Goal: Communication & Community: Connect with others

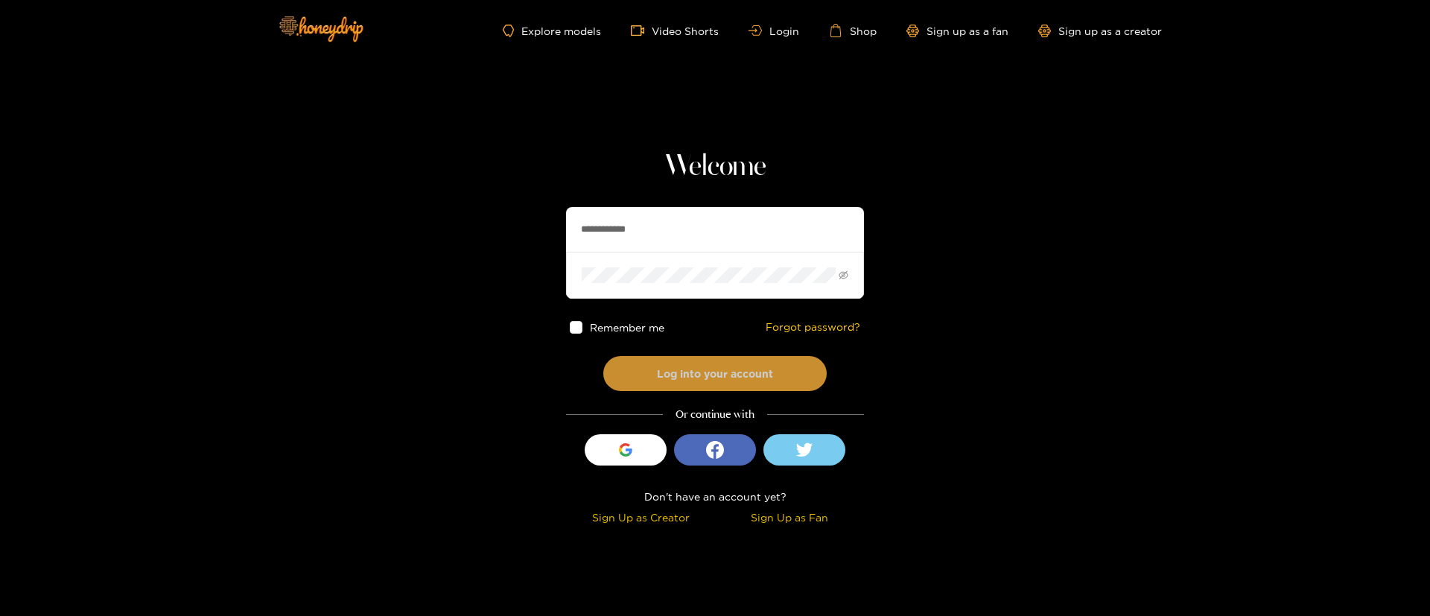
click at [730, 369] on button "Log into your account" at bounding box center [714, 373] width 223 height 35
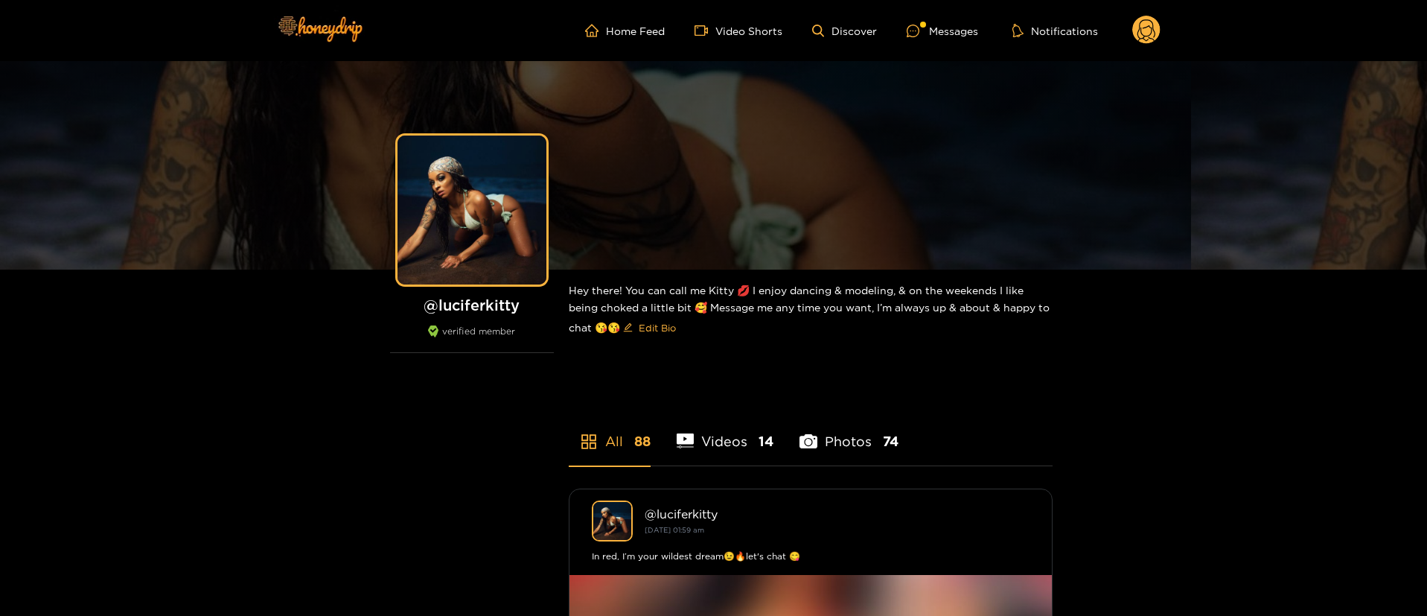
click at [914, 39] on ul "Home Feed Video Shorts Discover Messages Notifications" at bounding box center [873, 31] width 576 height 30
click at [923, 37] on div "Messages" at bounding box center [942, 30] width 71 height 17
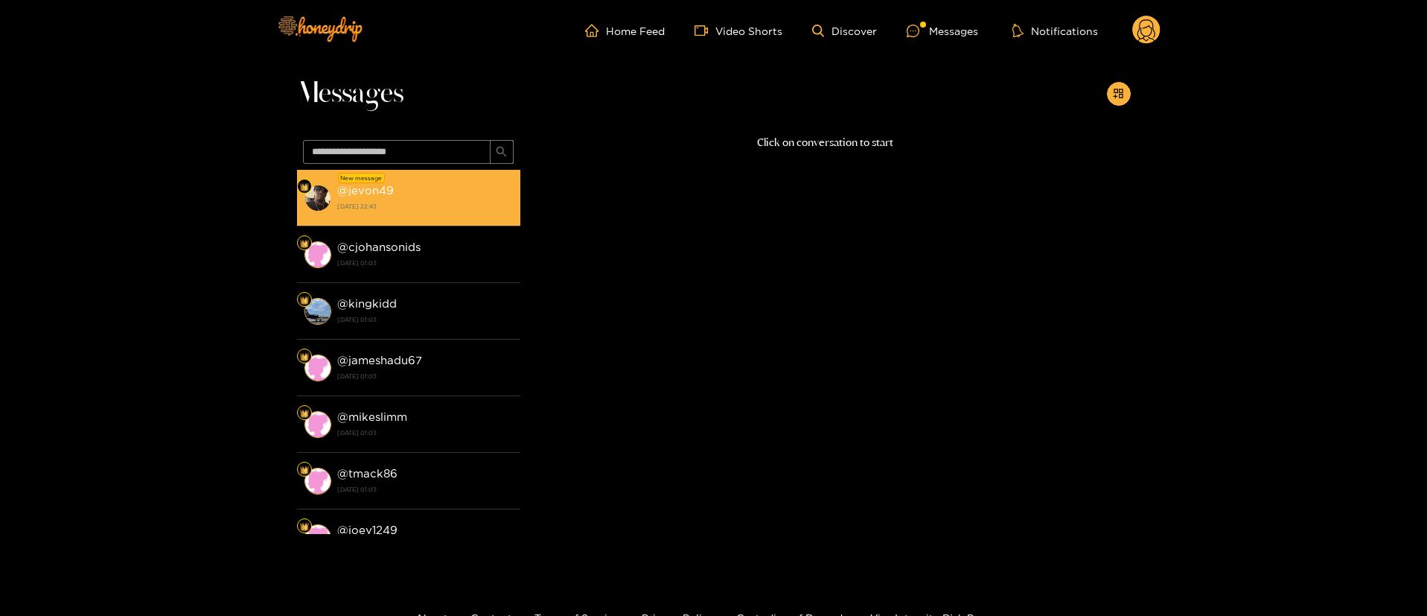
click at [471, 197] on div "@ jevon49 [DATE] 22:43" at bounding box center [425, 198] width 176 height 34
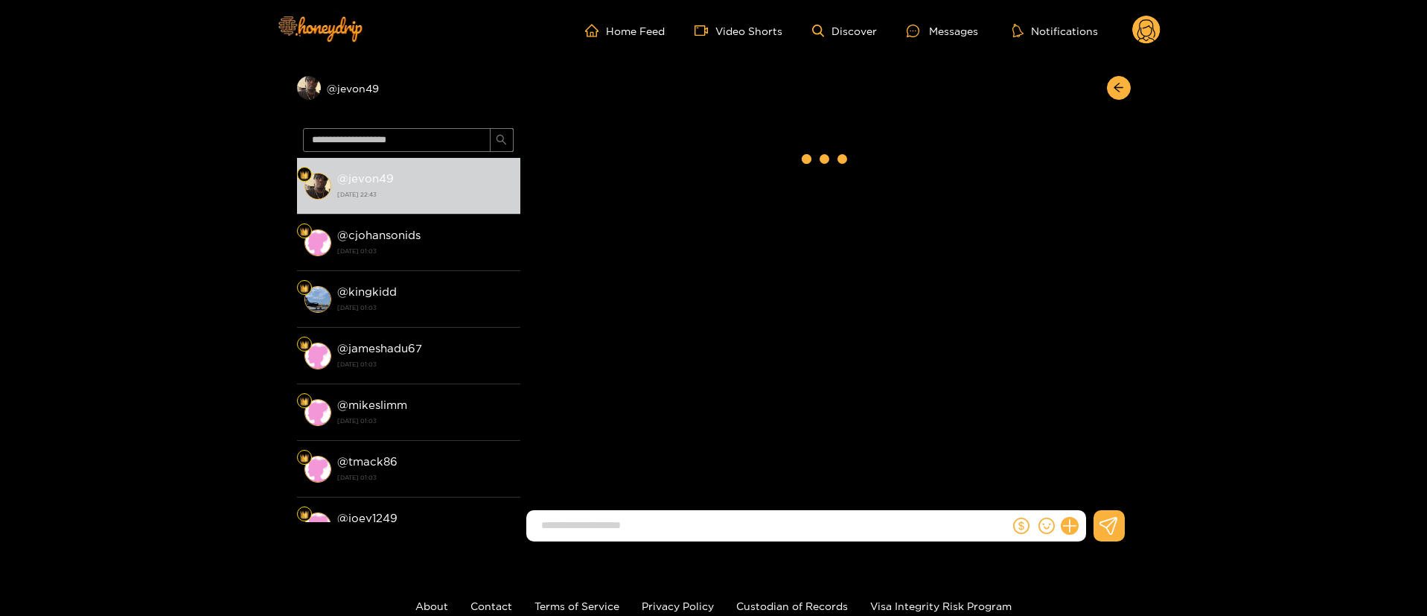
click at [716, 530] on input at bounding box center [772, 525] width 476 height 25
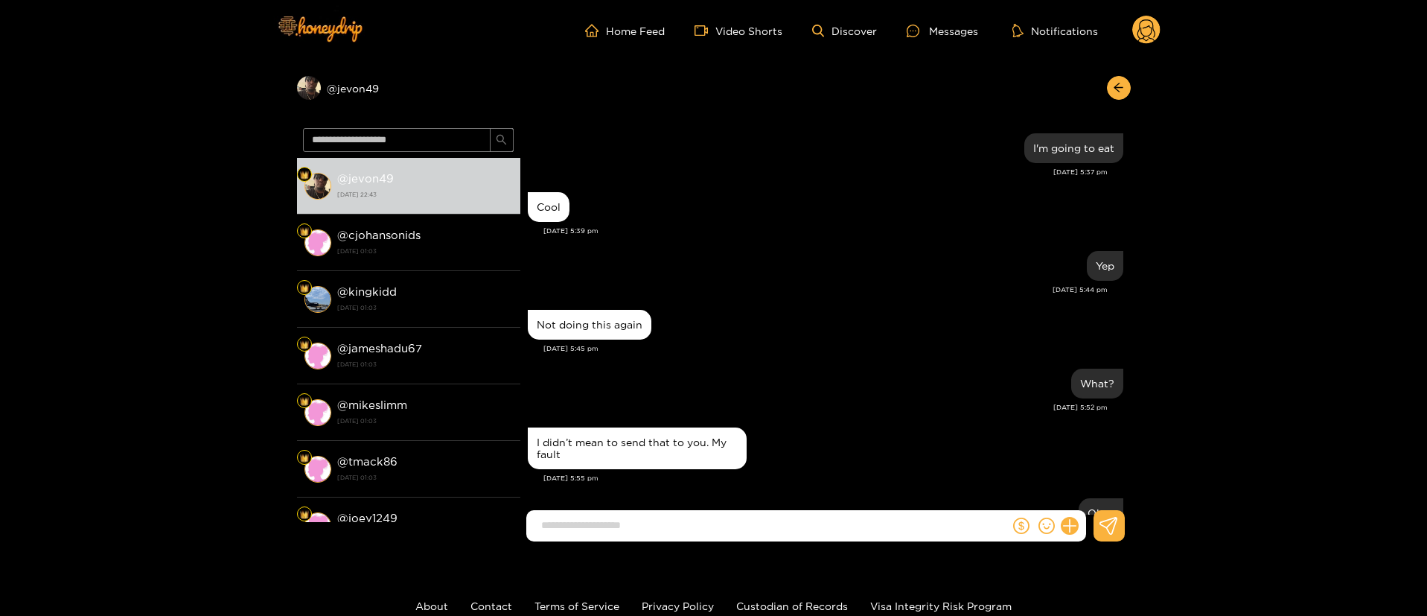
scroll to position [1287, 0]
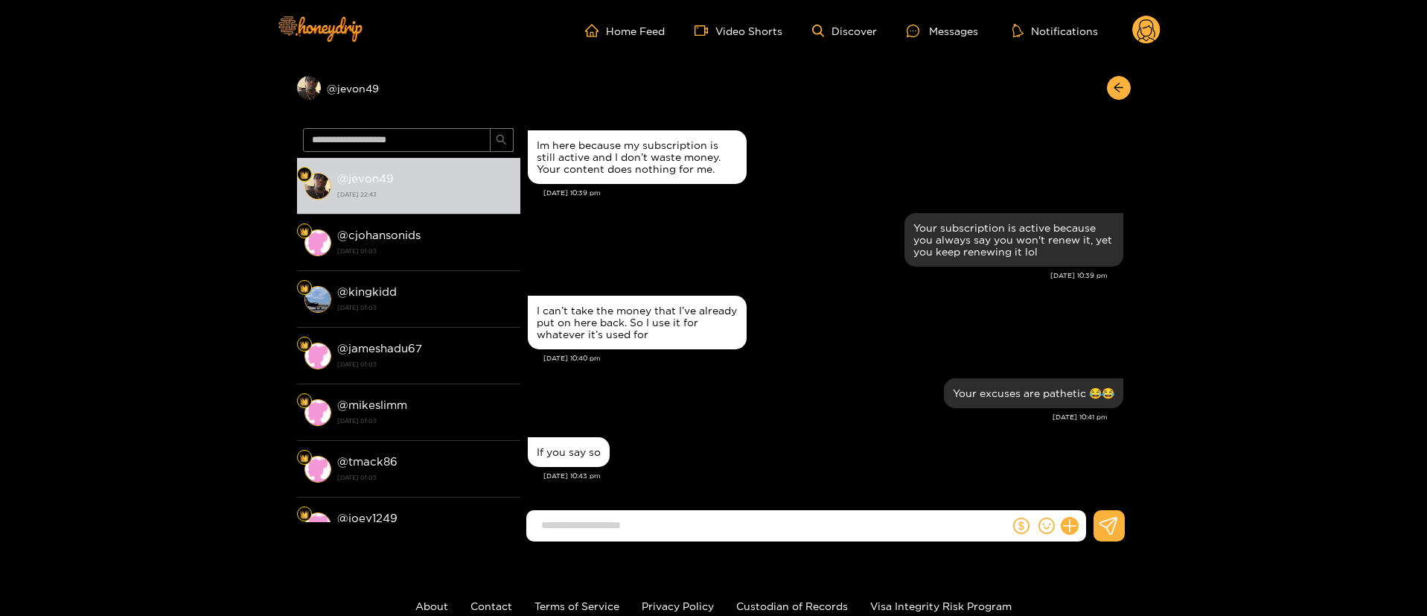
click at [1132, 45] on icon at bounding box center [1146, 31] width 28 height 30
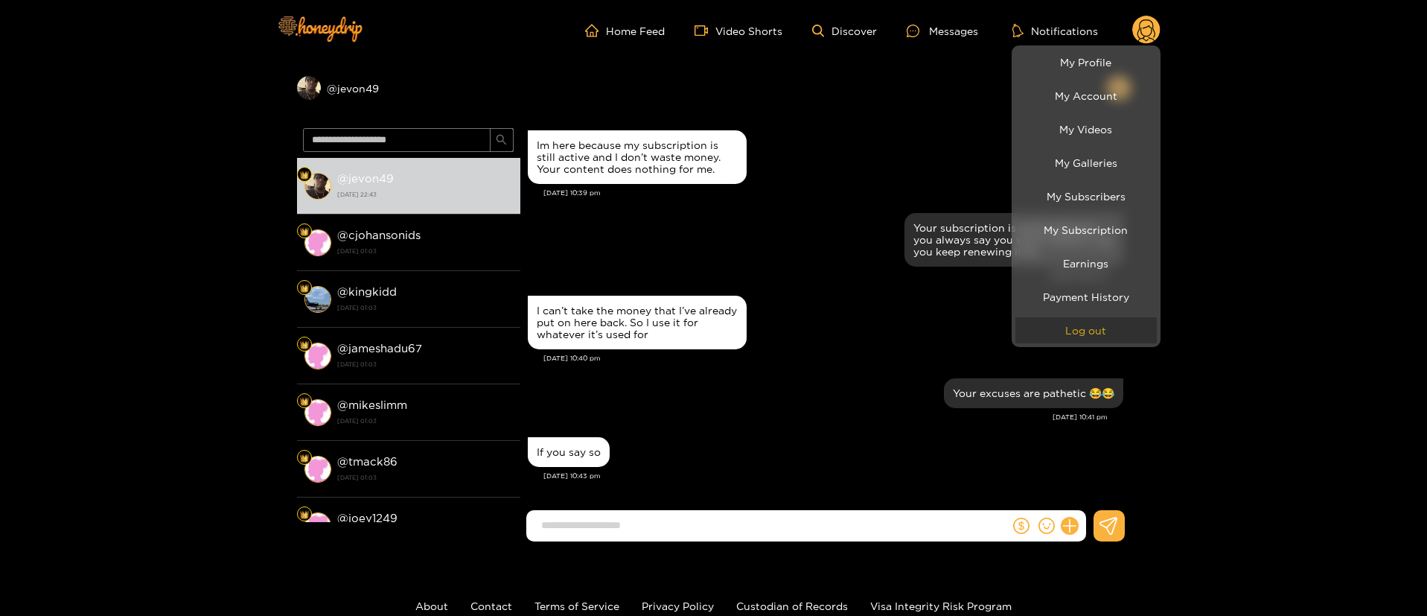
click at [1082, 327] on button "Log out" at bounding box center [1086, 330] width 141 height 26
